Goal: Use online tool/utility: Utilize a website feature to perform a specific function

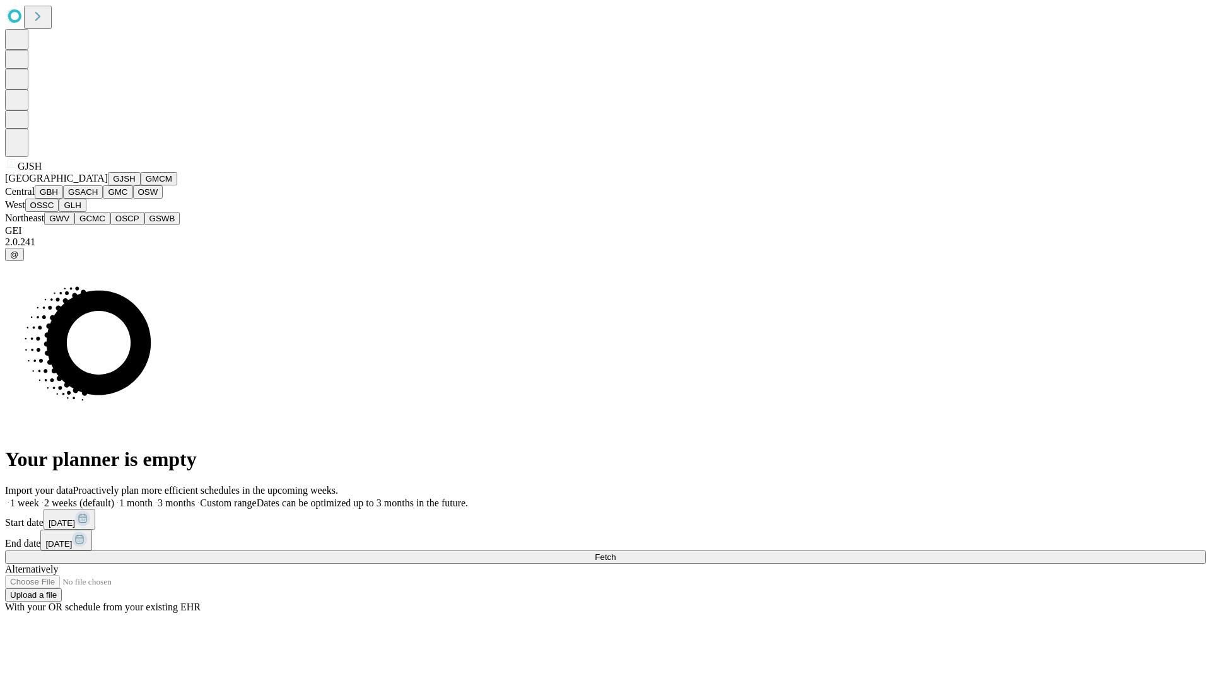
click at [108, 185] on button "GJSH" at bounding box center [124, 178] width 33 height 13
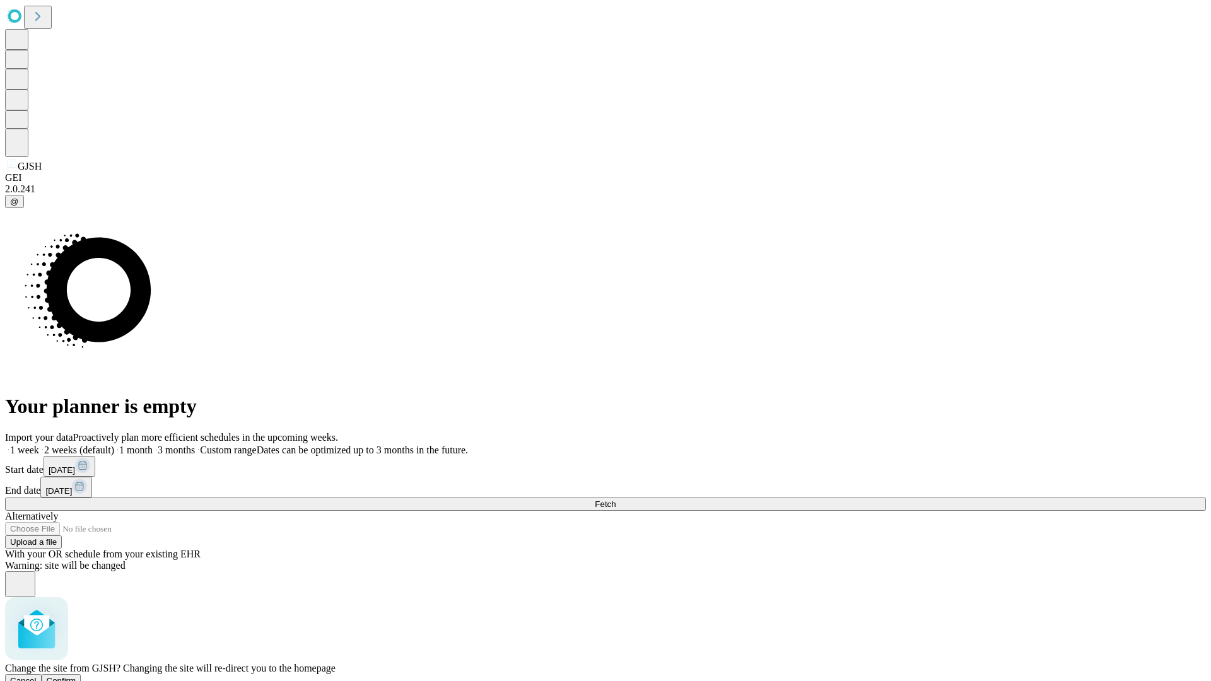
click at [76, 676] on span "Confirm" at bounding box center [62, 680] width 30 height 9
click at [39, 445] on label "1 week" at bounding box center [22, 450] width 34 height 11
click at [616, 500] on span "Fetch" at bounding box center [605, 504] width 21 height 9
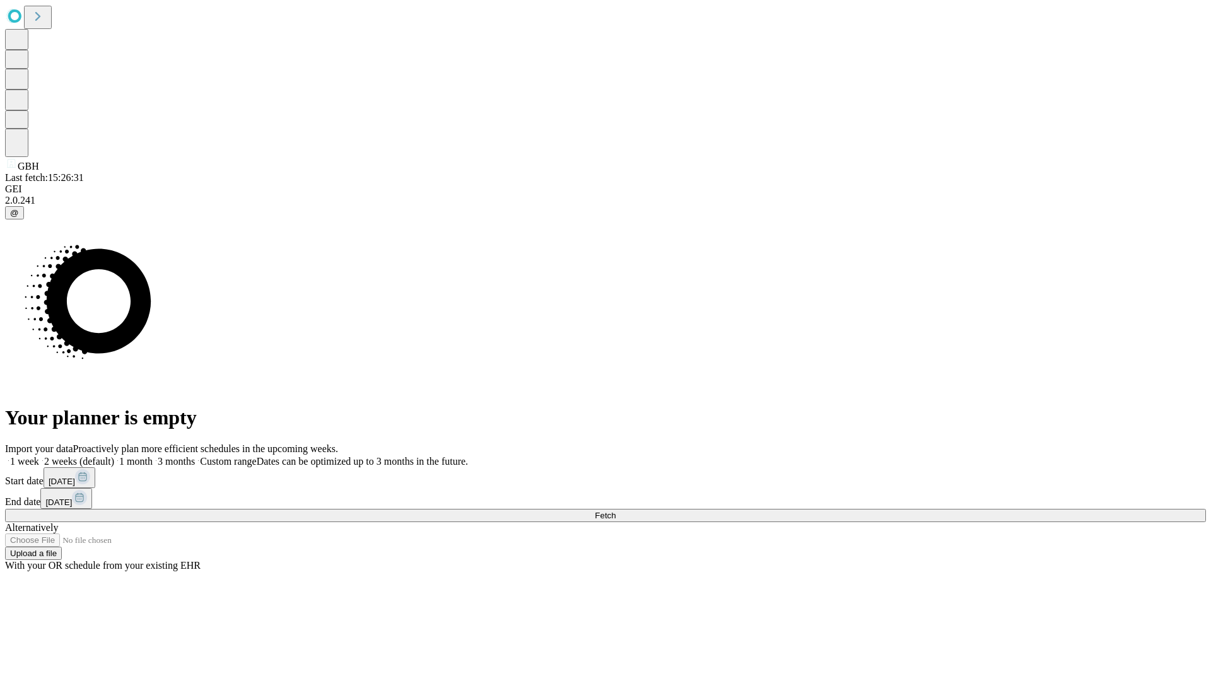
click at [39, 456] on label "1 week" at bounding box center [22, 461] width 34 height 11
click at [616, 511] on span "Fetch" at bounding box center [605, 515] width 21 height 9
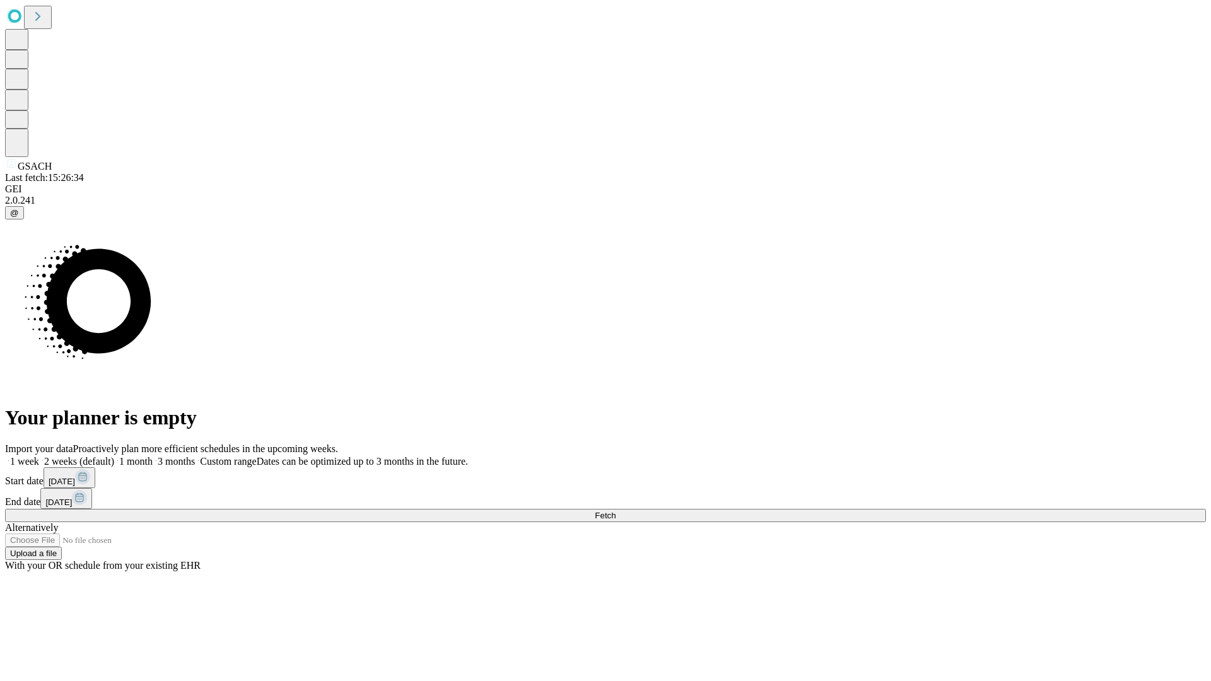
click at [39, 456] on label "1 week" at bounding box center [22, 461] width 34 height 11
click at [616, 511] on span "Fetch" at bounding box center [605, 515] width 21 height 9
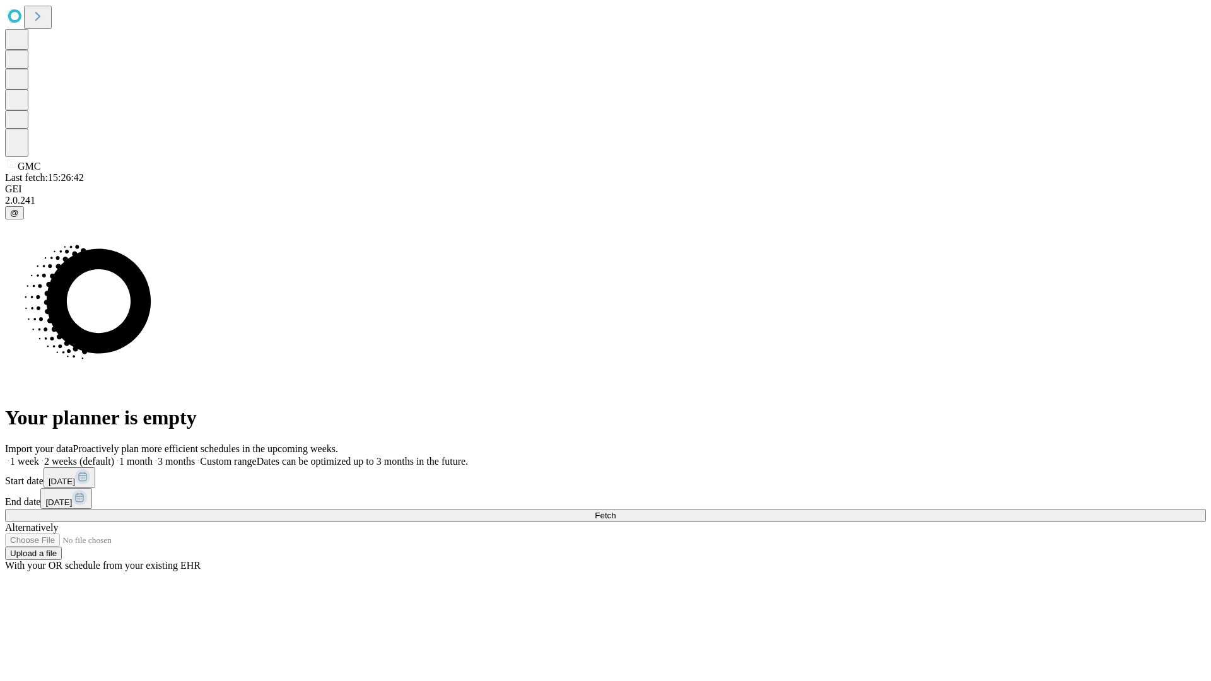
click at [39, 456] on label "1 week" at bounding box center [22, 461] width 34 height 11
click at [616, 511] on span "Fetch" at bounding box center [605, 515] width 21 height 9
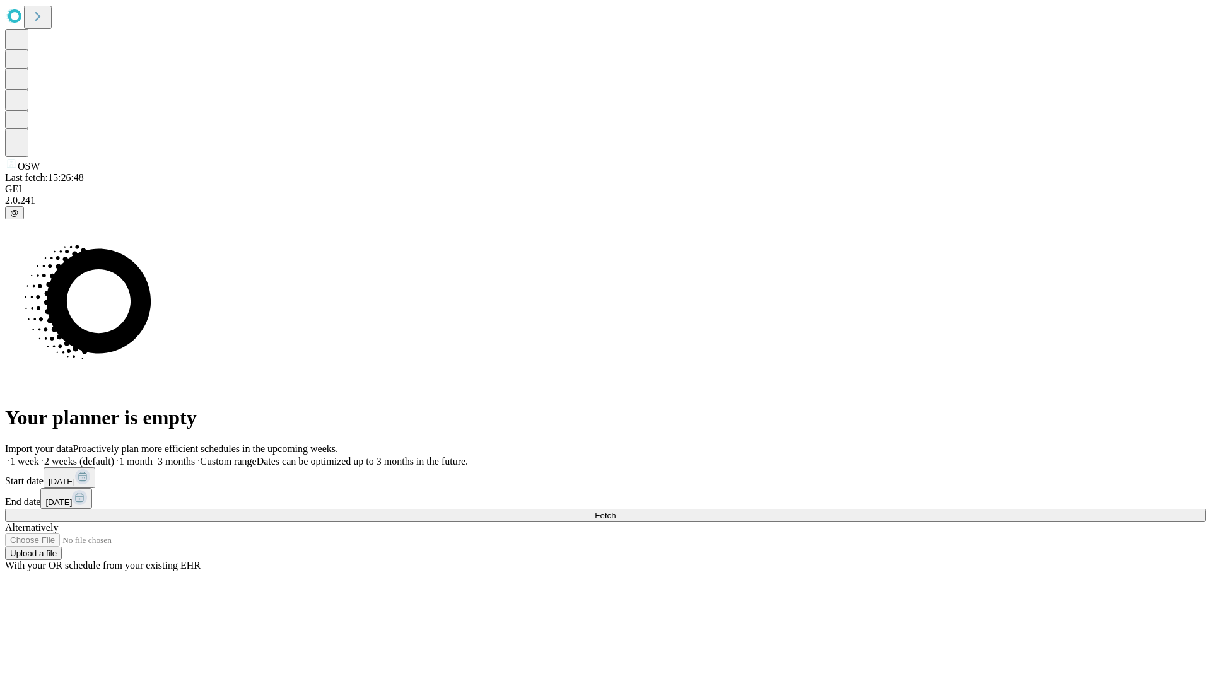
click at [39, 456] on label "1 week" at bounding box center [22, 461] width 34 height 11
click at [616, 511] on span "Fetch" at bounding box center [605, 515] width 21 height 9
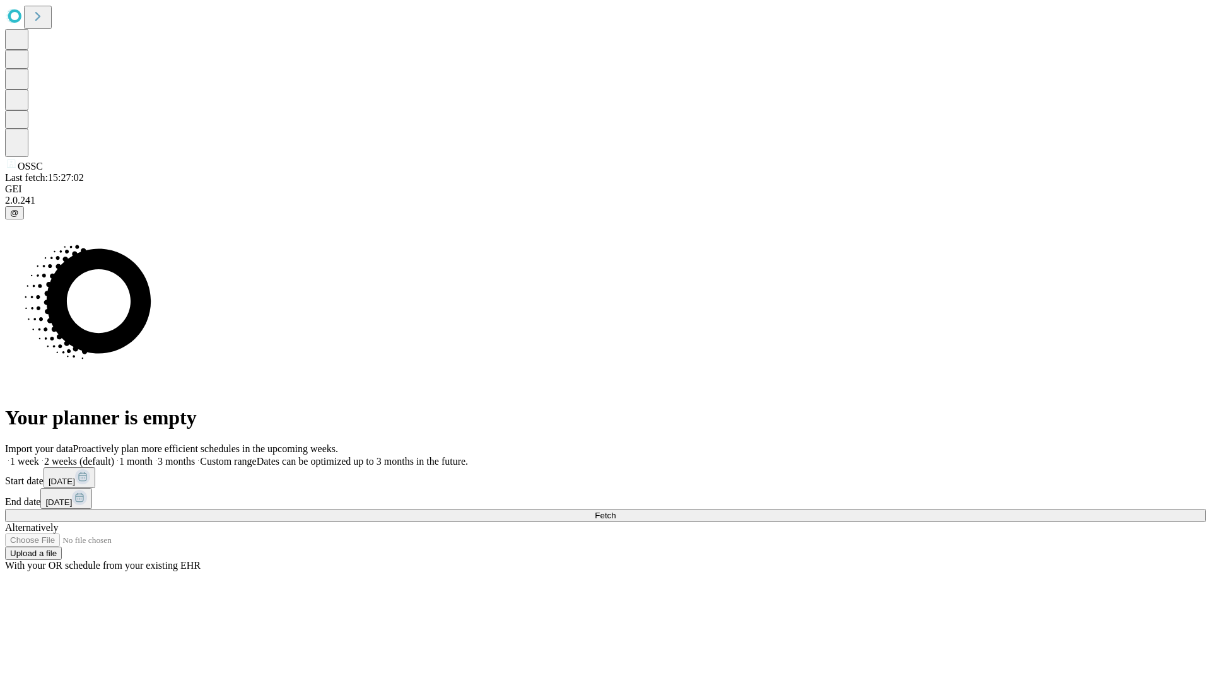
click at [616, 511] on span "Fetch" at bounding box center [605, 515] width 21 height 9
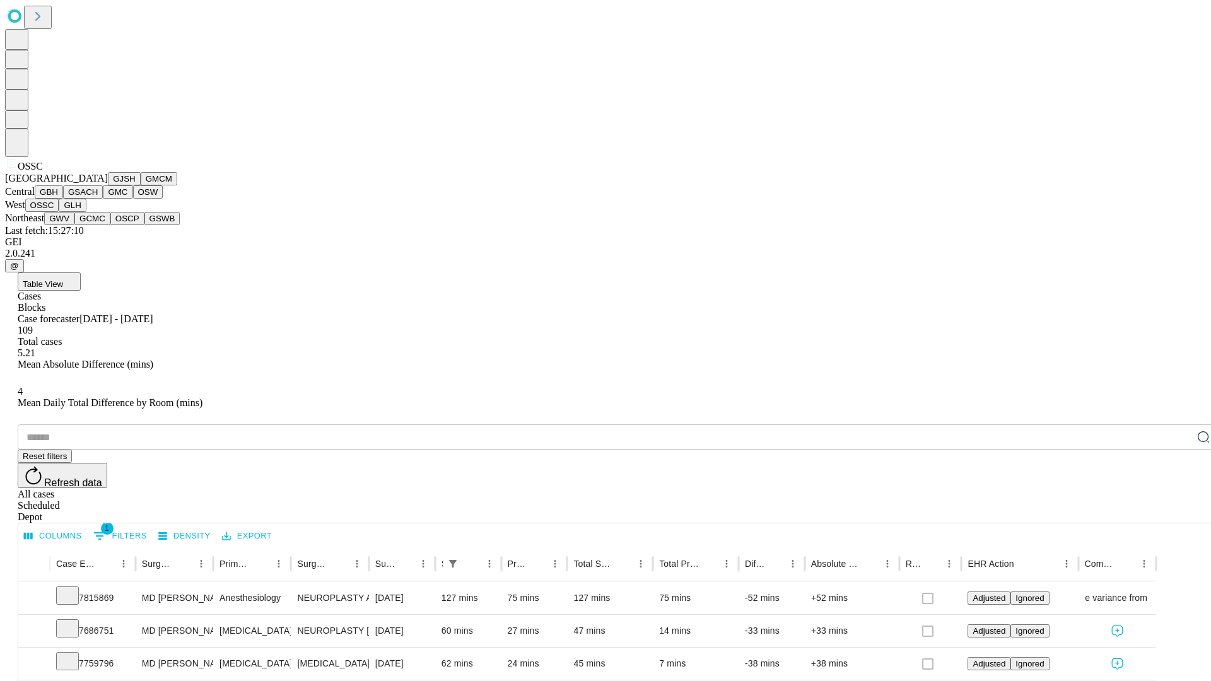
click at [86, 212] on button "GLH" at bounding box center [72, 205] width 27 height 13
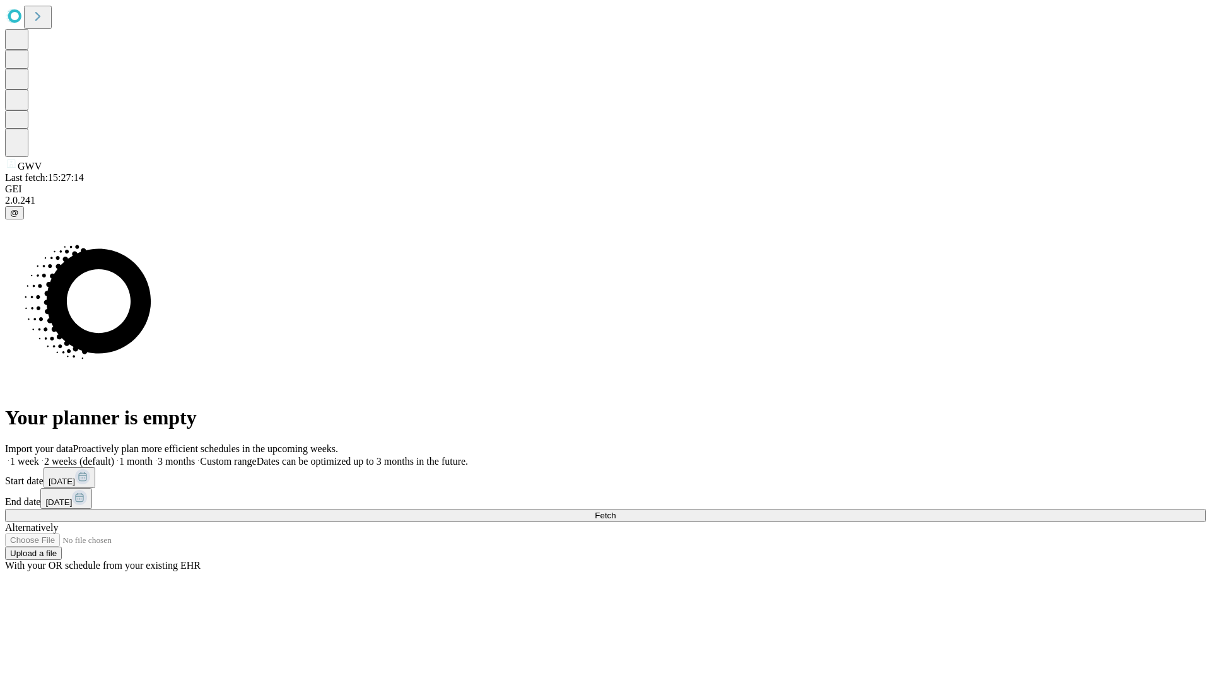
click at [39, 456] on label "1 week" at bounding box center [22, 461] width 34 height 11
click at [616, 511] on span "Fetch" at bounding box center [605, 515] width 21 height 9
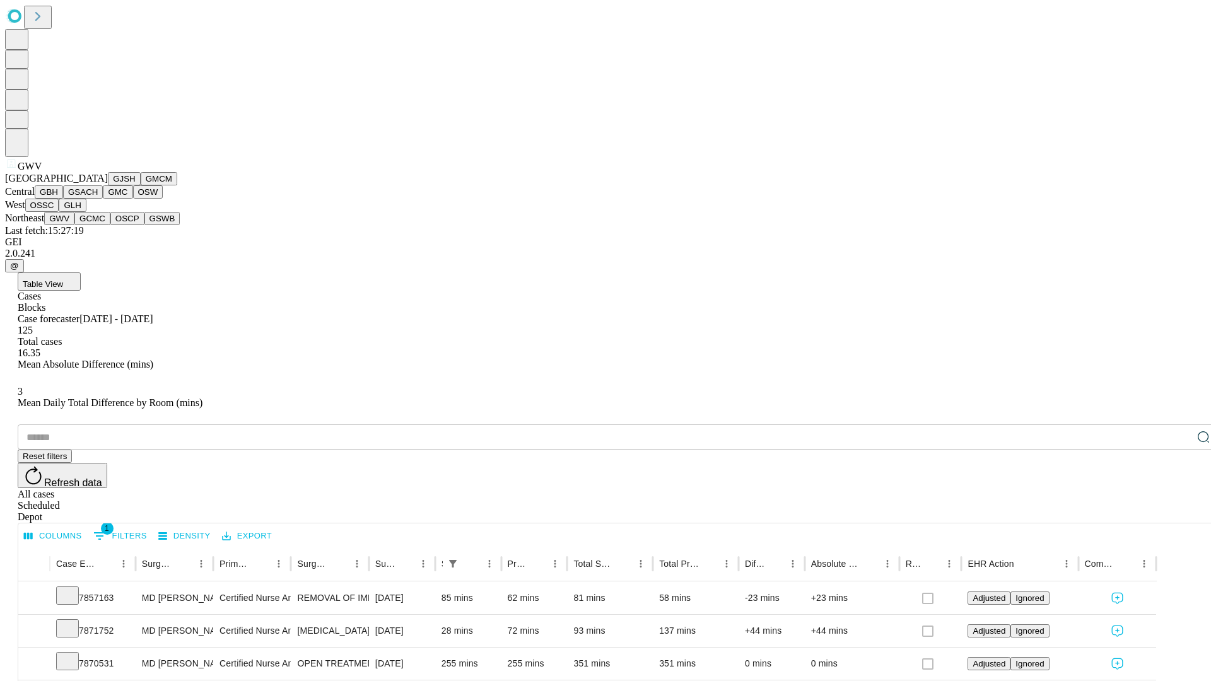
click at [98, 225] on button "GCMC" at bounding box center [92, 218] width 36 height 13
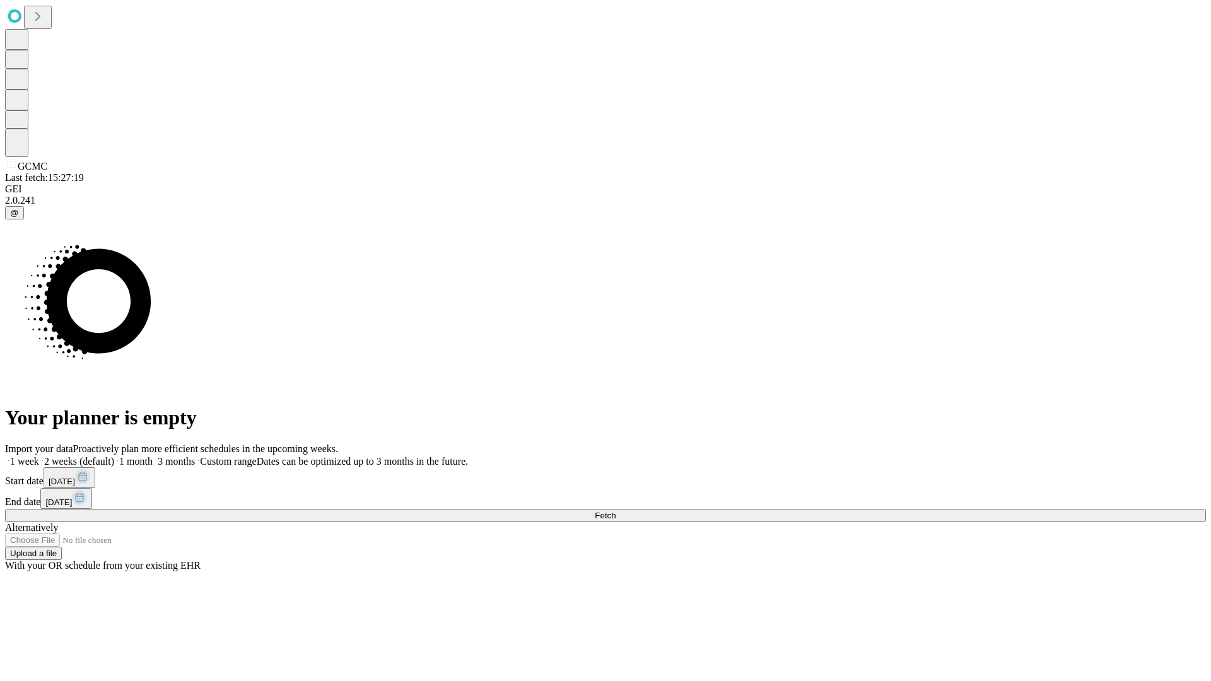
click at [39, 456] on label "1 week" at bounding box center [22, 461] width 34 height 11
click at [616, 511] on span "Fetch" at bounding box center [605, 515] width 21 height 9
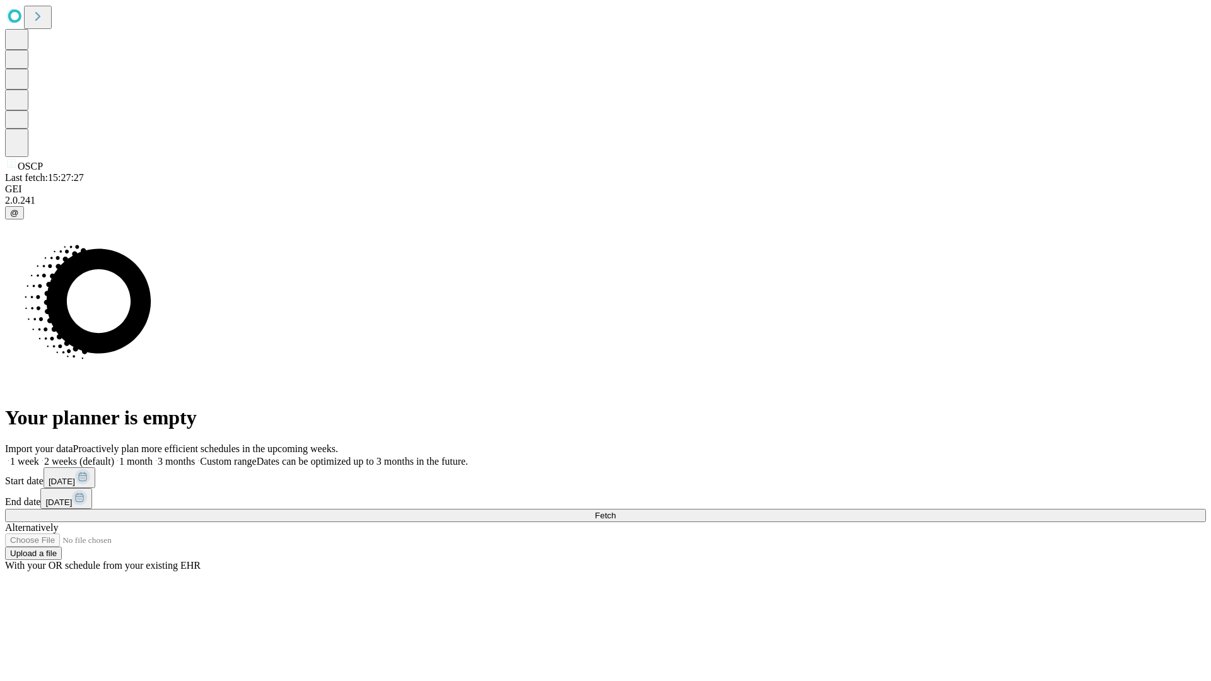
click at [39, 456] on label "1 week" at bounding box center [22, 461] width 34 height 11
click at [616, 511] on span "Fetch" at bounding box center [605, 515] width 21 height 9
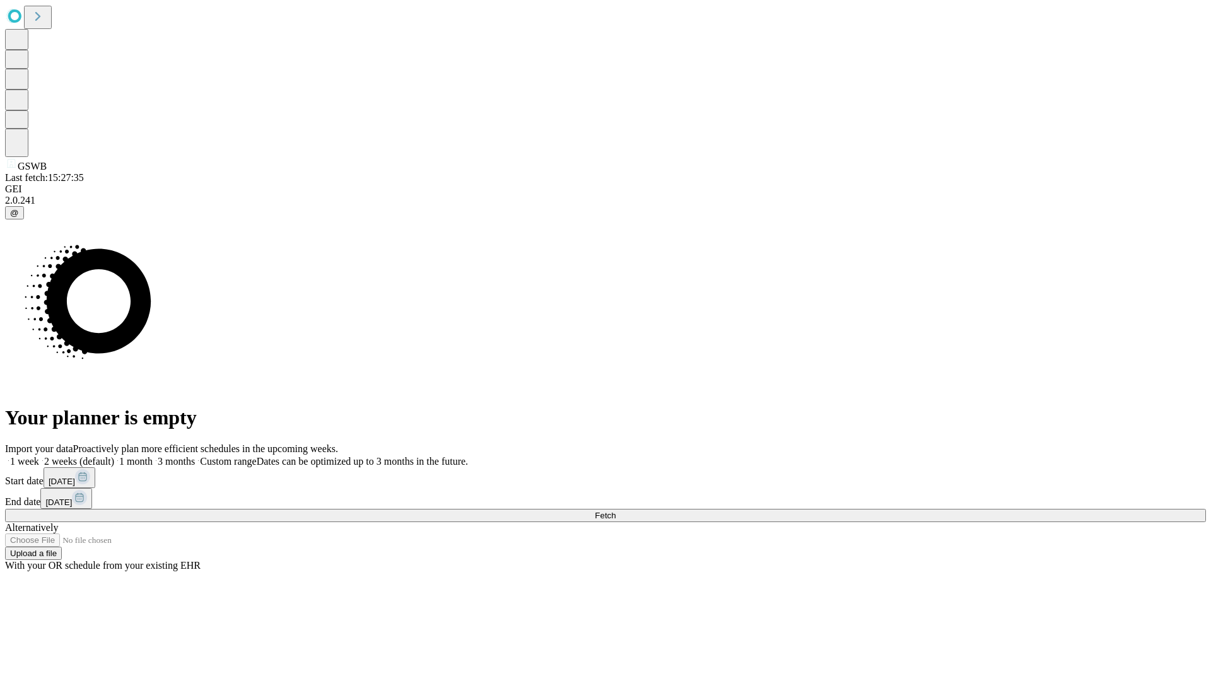
click at [39, 456] on label "1 week" at bounding box center [22, 461] width 34 height 11
click at [616, 511] on span "Fetch" at bounding box center [605, 515] width 21 height 9
